Goal: Information Seeking & Learning: Learn about a topic

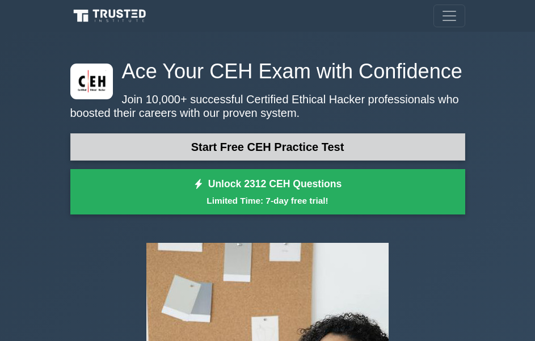
click at [340, 148] on link "Start Free CEH Practice Test" at bounding box center [267, 146] width 395 height 27
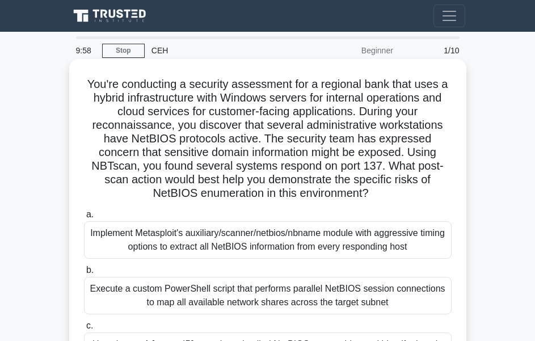
drag, startPoint x: 171, startPoint y: 222, endPoint x: 180, endPoint y: 238, distance: 18.3
click at [176, 226] on div "Implement Metasploit's auxiliary/scanner/netbios/nbname module with aggressive …" at bounding box center [267, 239] width 367 height 37
click at [187, 253] on div "Implement Metasploit's auxiliary/scanner/netbios/nbname module with aggressive …" at bounding box center [267, 239] width 367 height 37
click at [84, 218] on input "a. Implement Metasploit's auxiliary/scanner/netbios/nbname module with aggressi…" at bounding box center [84, 214] width 0 height 7
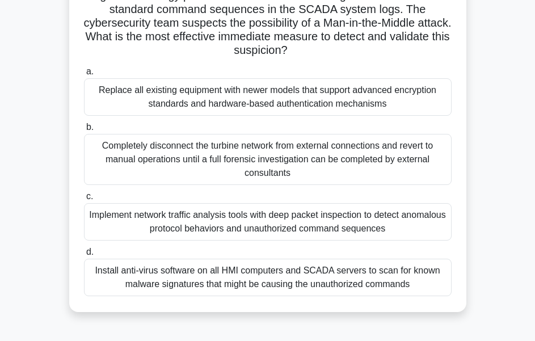
scroll to position [267, 0]
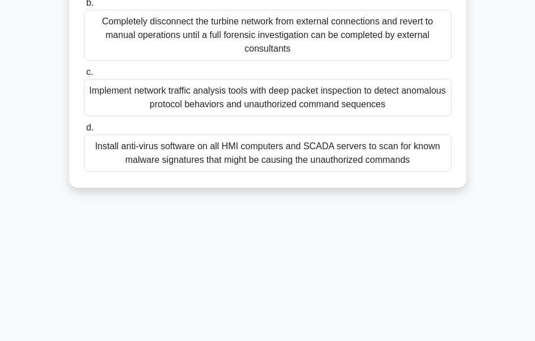
click at [202, 136] on div "Install anti-virus software on all HMI computers and SCADA servers to scan for …" at bounding box center [267, 152] width 367 height 37
click at [84, 132] on input "d. Install anti-virus software on all HMI computers and SCADA servers to scan f…" at bounding box center [84, 127] width 0 height 7
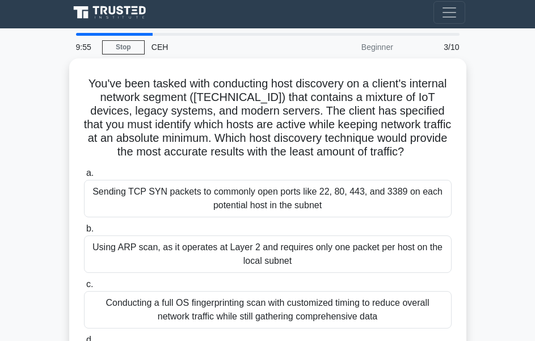
scroll to position [0, 0]
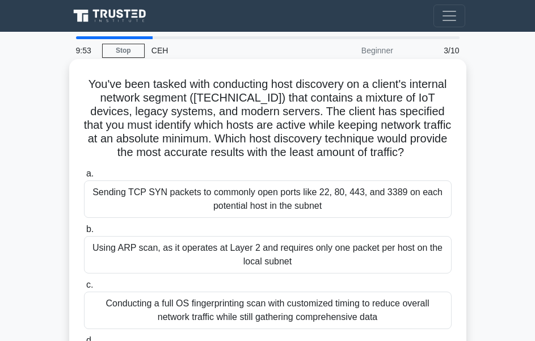
click at [228, 192] on div "Sending TCP SYN packets to commonly open ports like 22, 80, 443, and 3389 on ea…" at bounding box center [267, 198] width 367 height 37
click at [84, 177] on input "a. Sending TCP SYN packets to commonly open ports like 22, 80, 443, and 3389 on…" at bounding box center [84, 173] width 0 height 7
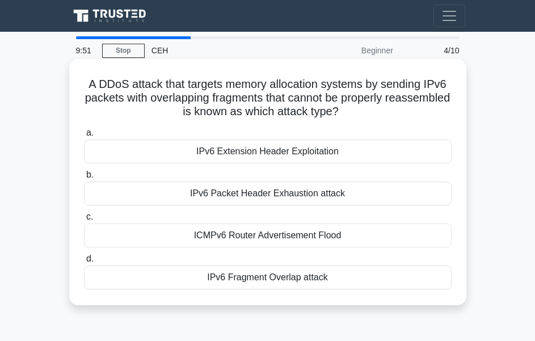
click at [201, 153] on div "IPv6 Extension Header Exploitation" at bounding box center [267, 151] width 367 height 24
click at [84, 137] on input "a. IPv6 Extension Header Exploitation" at bounding box center [84, 132] width 0 height 7
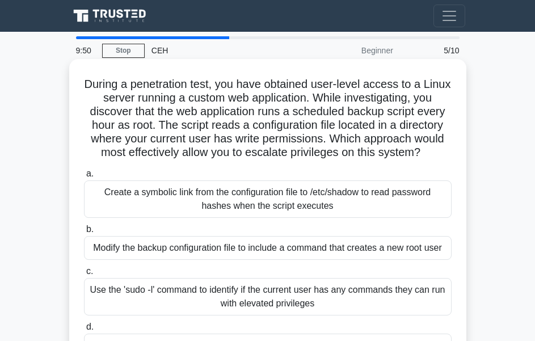
click at [196, 260] on div "Modify the backup configuration file to include a command that creates a new ro…" at bounding box center [267, 248] width 367 height 24
click at [84, 233] on input "b. Modify the backup configuration file to include a command that creates a new…" at bounding box center [84, 229] width 0 height 7
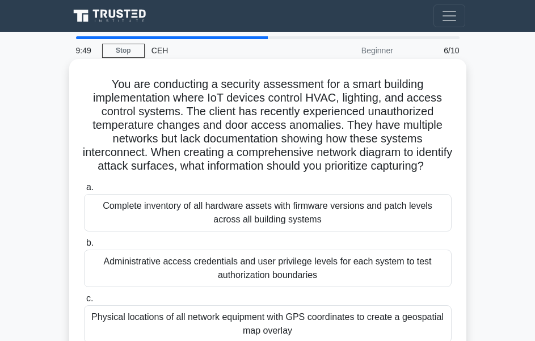
click at [198, 268] on div "Administrative access credentials and user privilege levels for each system to …" at bounding box center [267, 267] width 367 height 37
click at [84, 247] on input "b. Administrative access credentials and user privilege levels for each system …" at bounding box center [84, 242] width 0 height 7
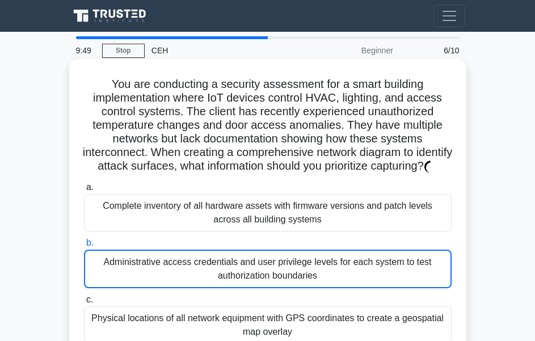
click at [198, 268] on div "Administrative access credentials and user privilege levels for each system to …" at bounding box center [267, 268] width 367 height 39
click at [84, 247] on input "b. Administrative access credentials and user privilege levels for each system …" at bounding box center [84, 242] width 0 height 7
